Goal: Check status: Check status

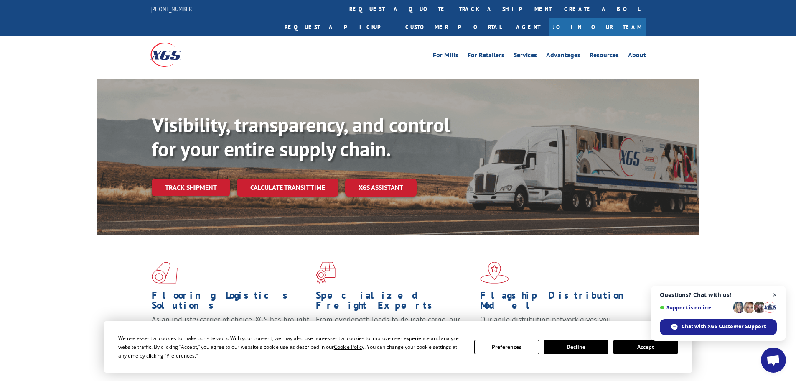
click at [776, 295] on span "Close chat" at bounding box center [775, 295] width 10 height 10
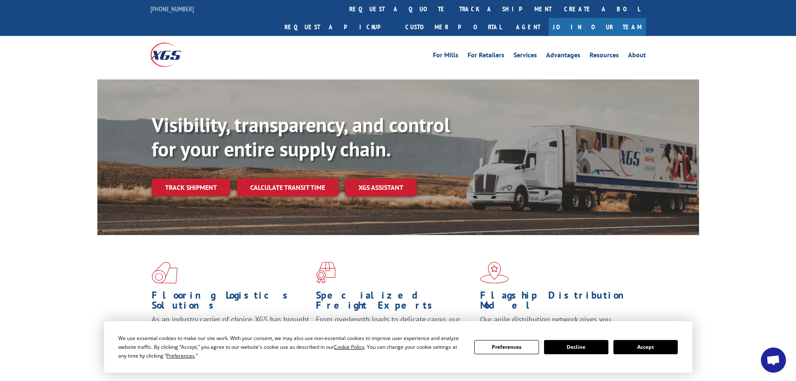
click at [659, 346] on button "Accept" at bounding box center [646, 347] width 64 height 14
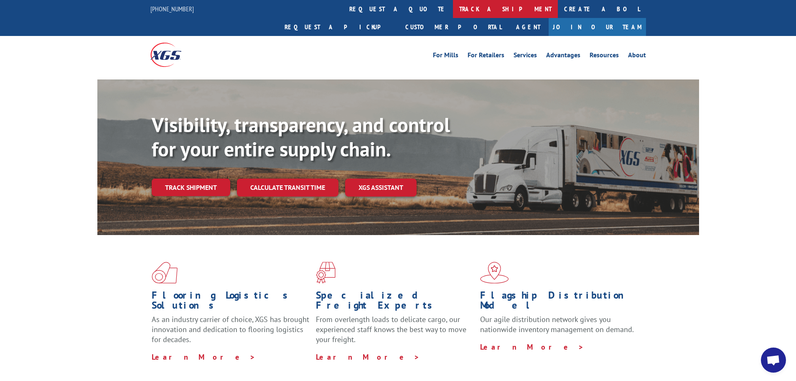
click at [453, 5] on link "track a shipment" at bounding box center [505, 9] width 105 height 18
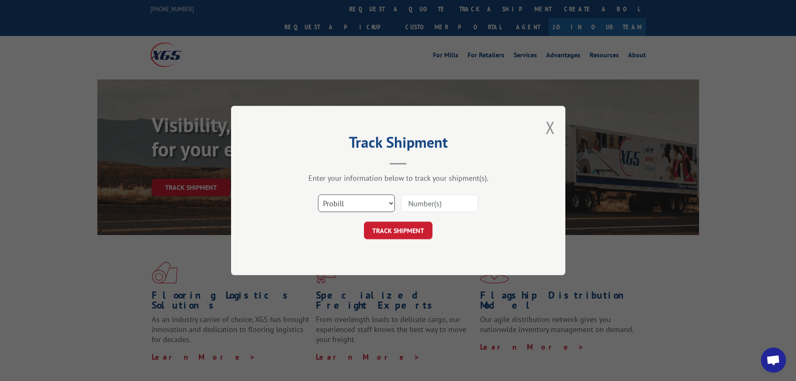
click at [378, 201] on select "Select category... Probill BOL PO" at bounding box center [356, 203] width 77 height 18
select select "po"
click at [318, 194] on select "Select category... Probill BOL PO" at bounding box center [356, 203] width 77 height 18
click at [423, 201] on input at bounding box center [439, 203] width 77 height 18
paste input "05548695"
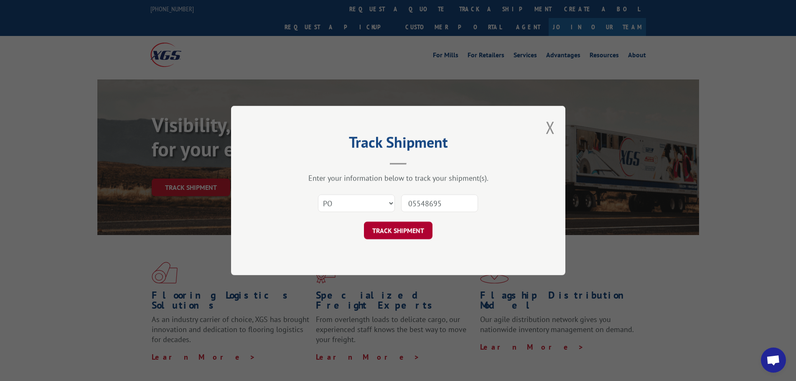
type input "05548695"
click at [405, 233] on button "TRACK SHIPMENT" at bounding box center [398, 231] width 69 height 18
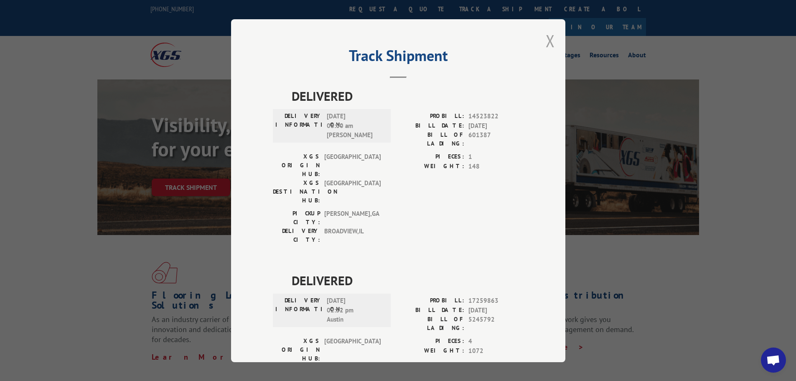
click at [546, 41] on button "Close modal" at bounding box center [550, 41] width 9 height 22
